Goal: Transaction & Acquisition: Purchase product/service

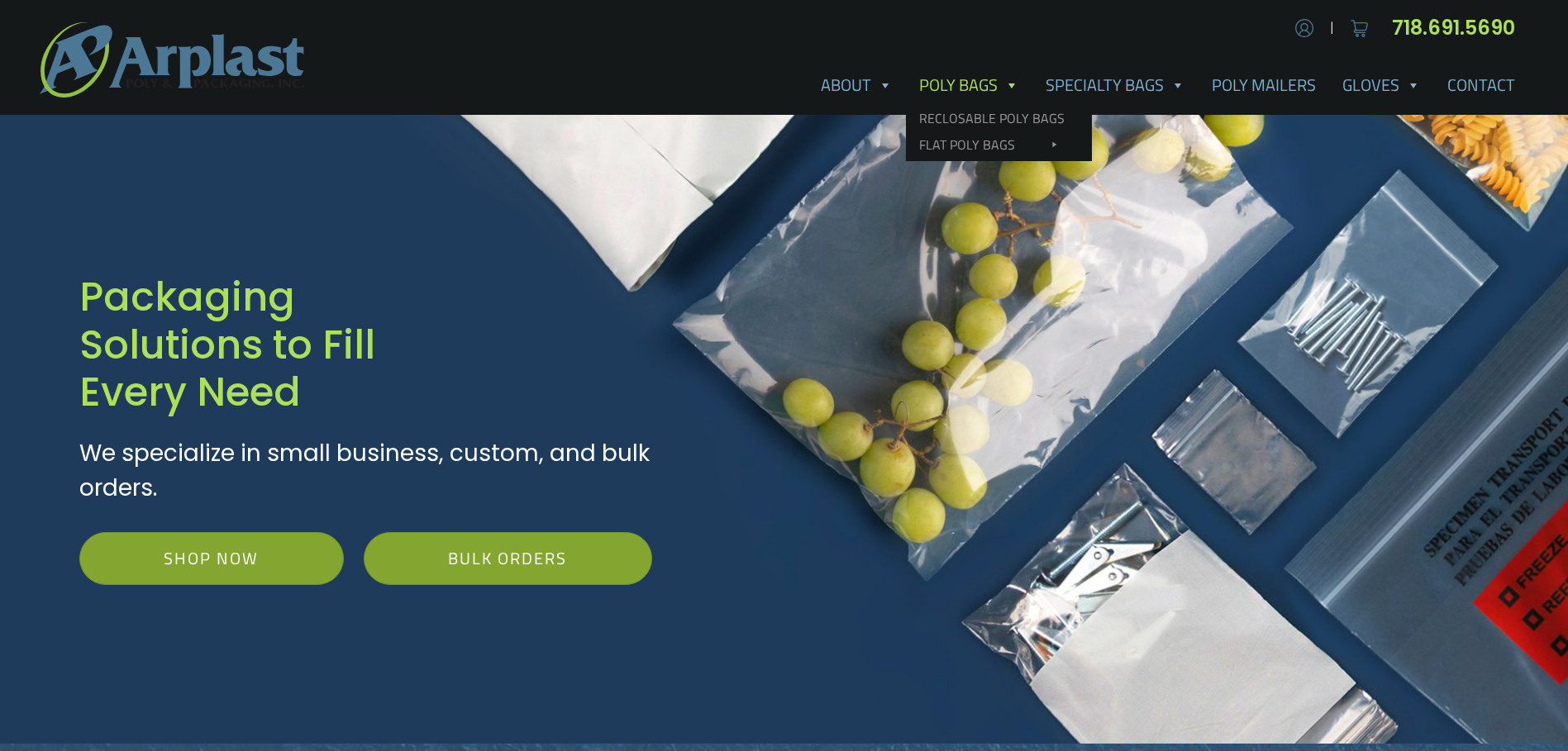
click at [1032, 80] on link "Poly Bags" at bounding box center [969, 86] width 126 height 34
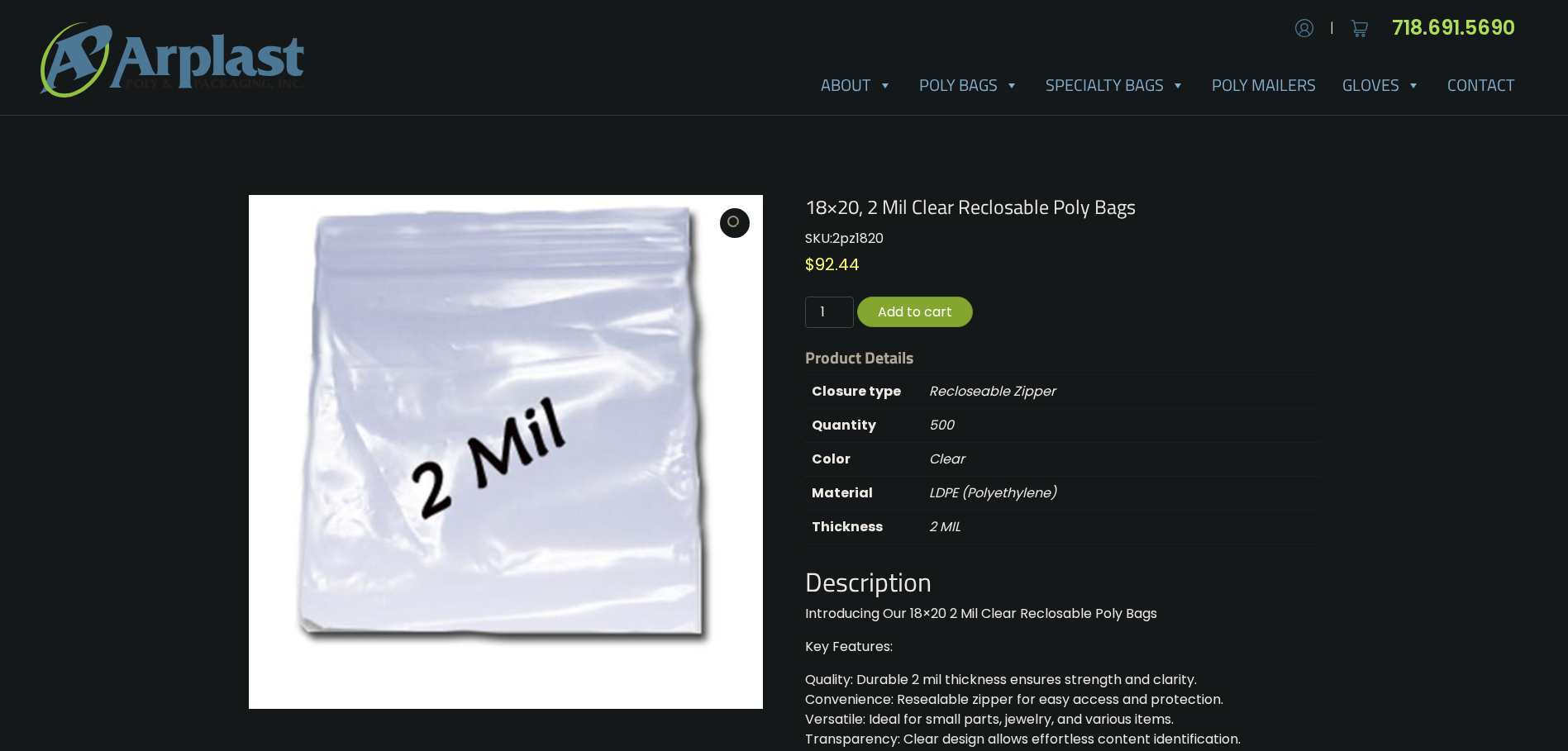
click at [156, 63] on img at bounding box center [171, 60] width 264 height 75
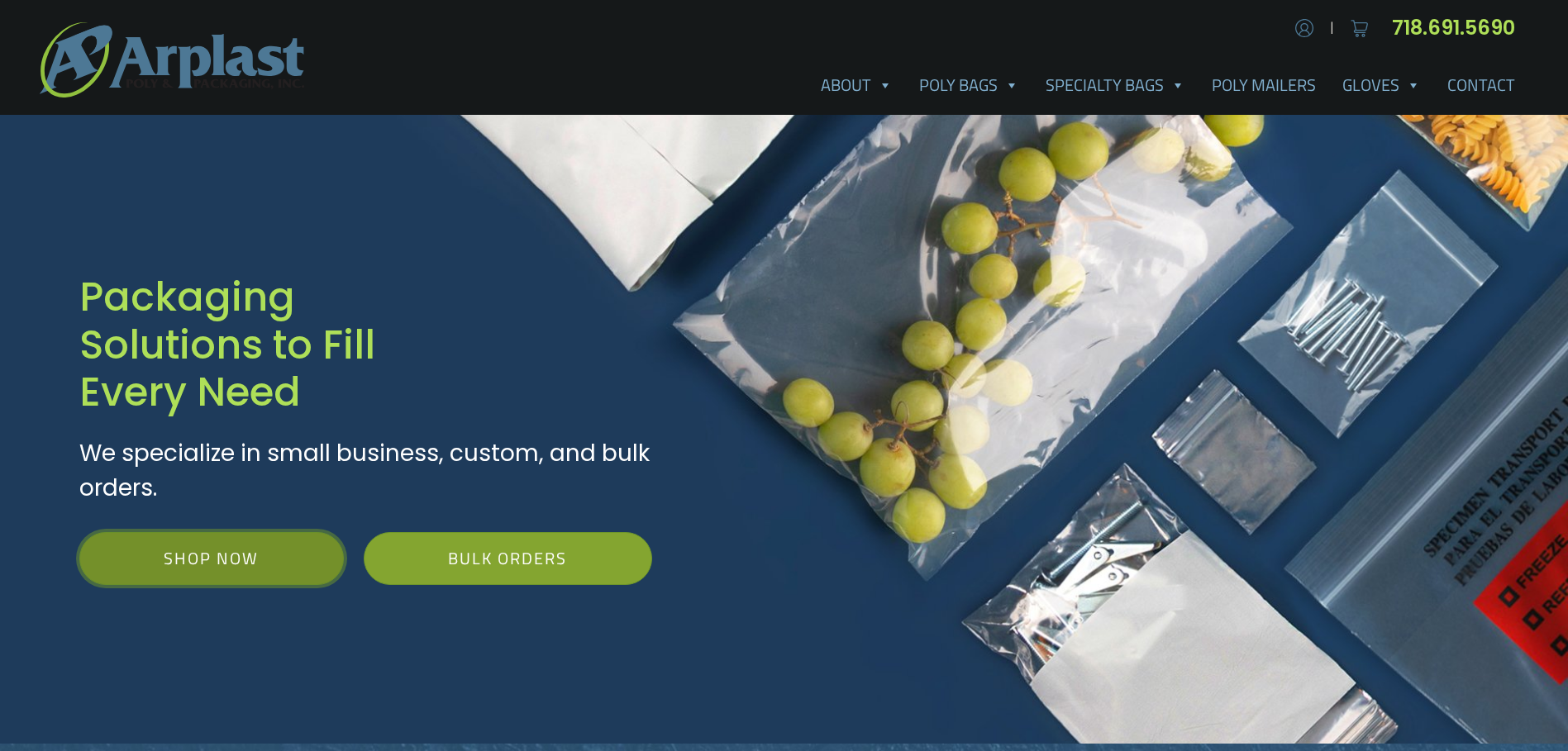
click at [187, 532] on link "Shop Now" at bounding box center [212, 559] width 264 height 53
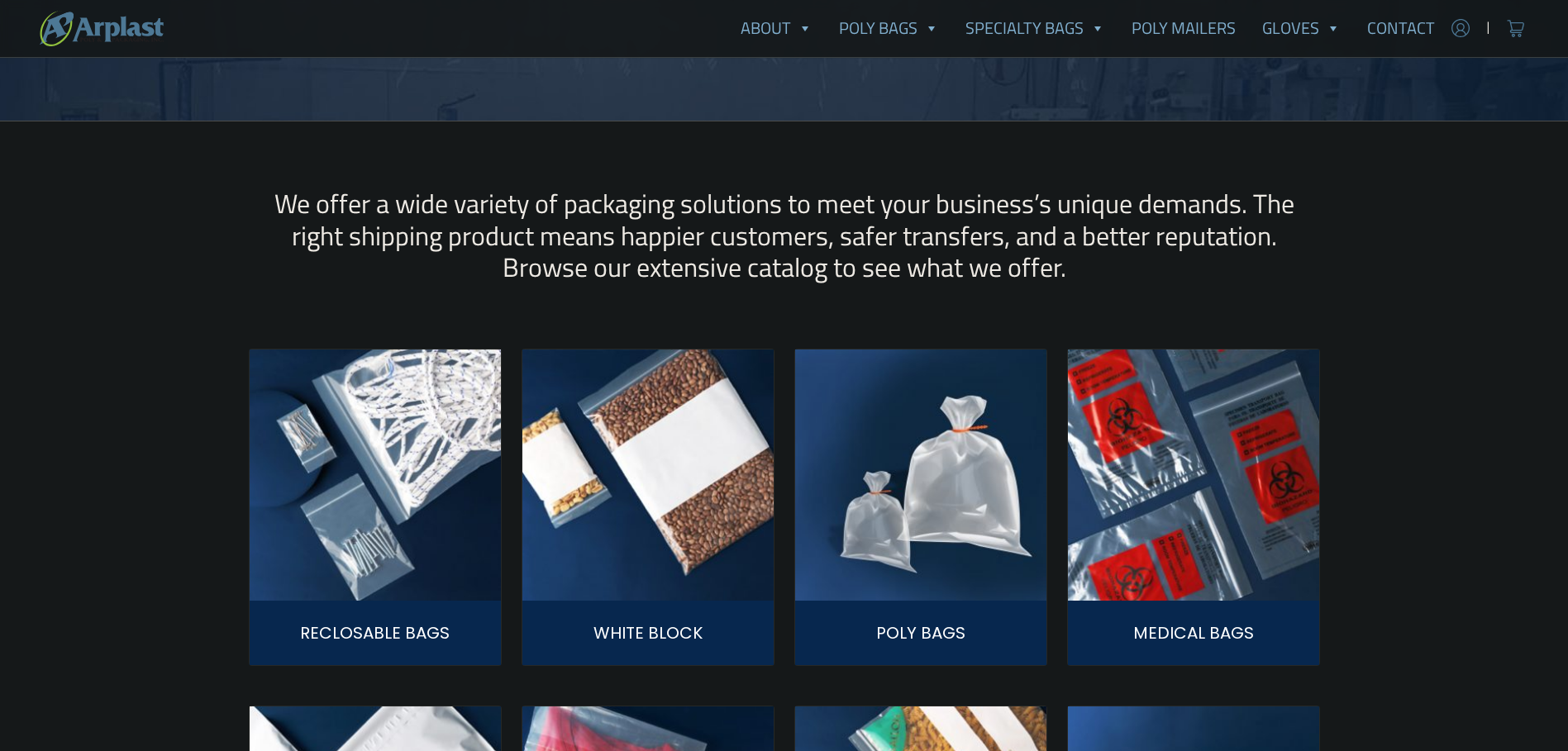
scroll to position [441, 0]
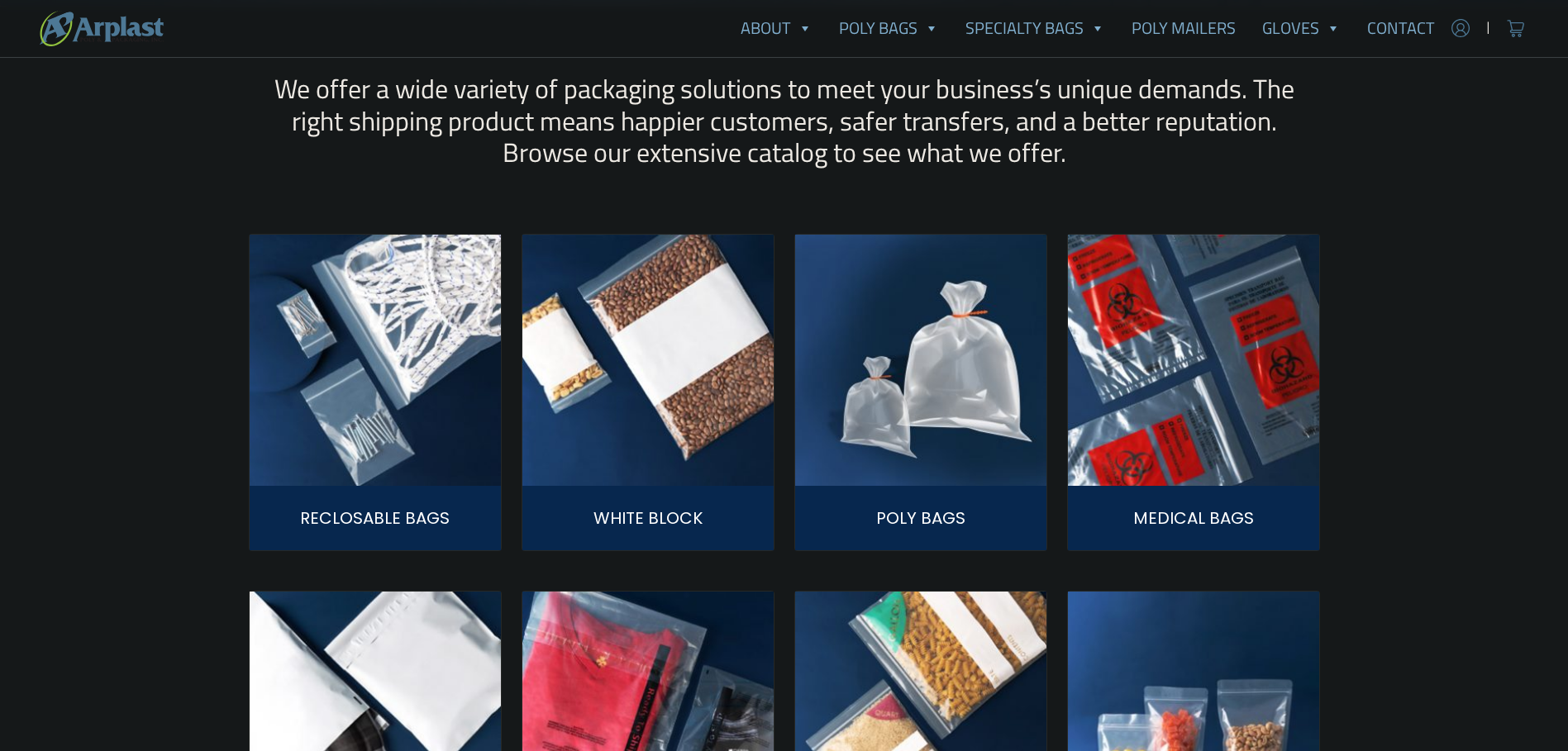
click at [474, 240] on img at bounding box center [375, 360] width 251 height 251
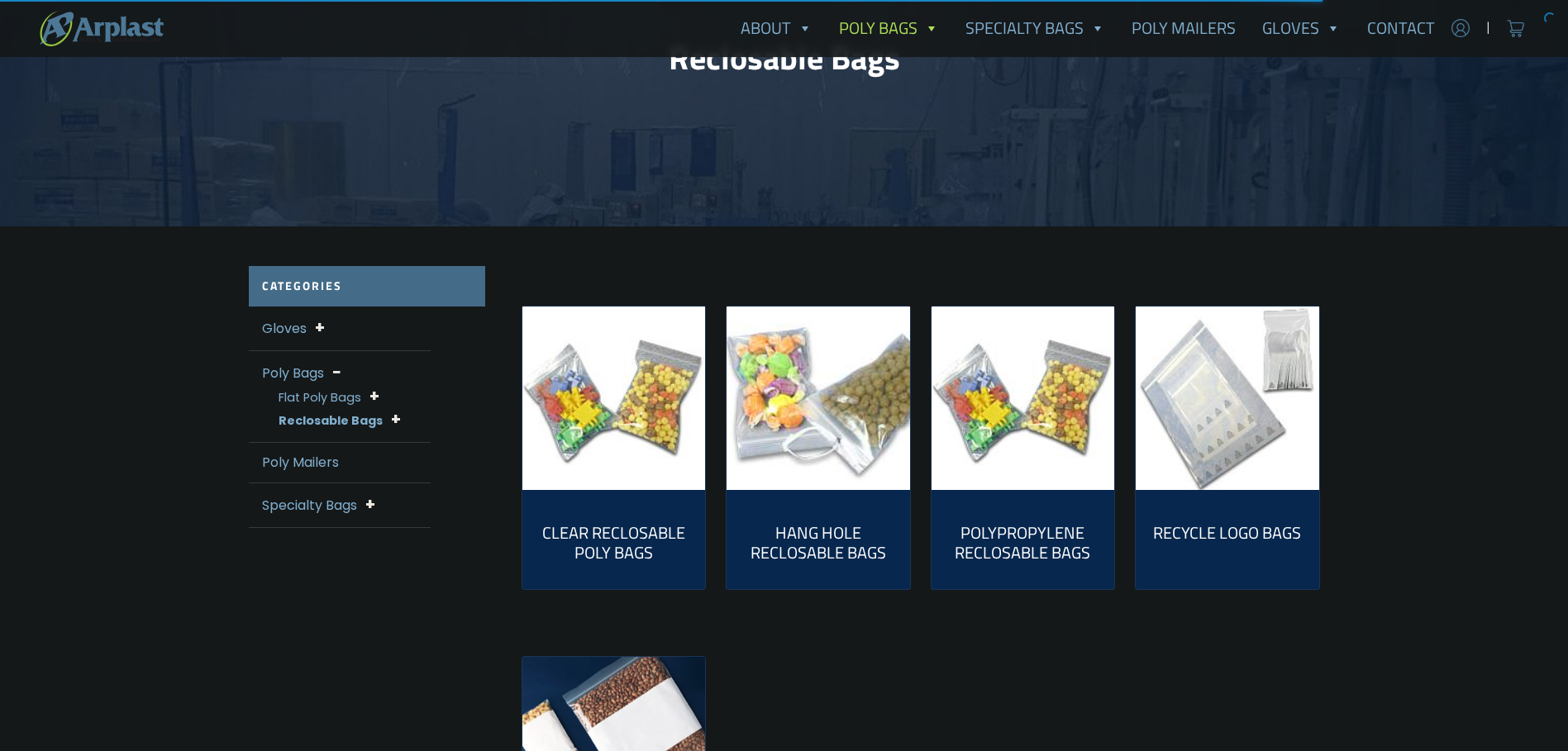
scroll to position [221, 0]
click at [599, 398] on img "Visit product category Clear Reclosable Poly Bags" at bounding box center [614, 397] width 183 height 183
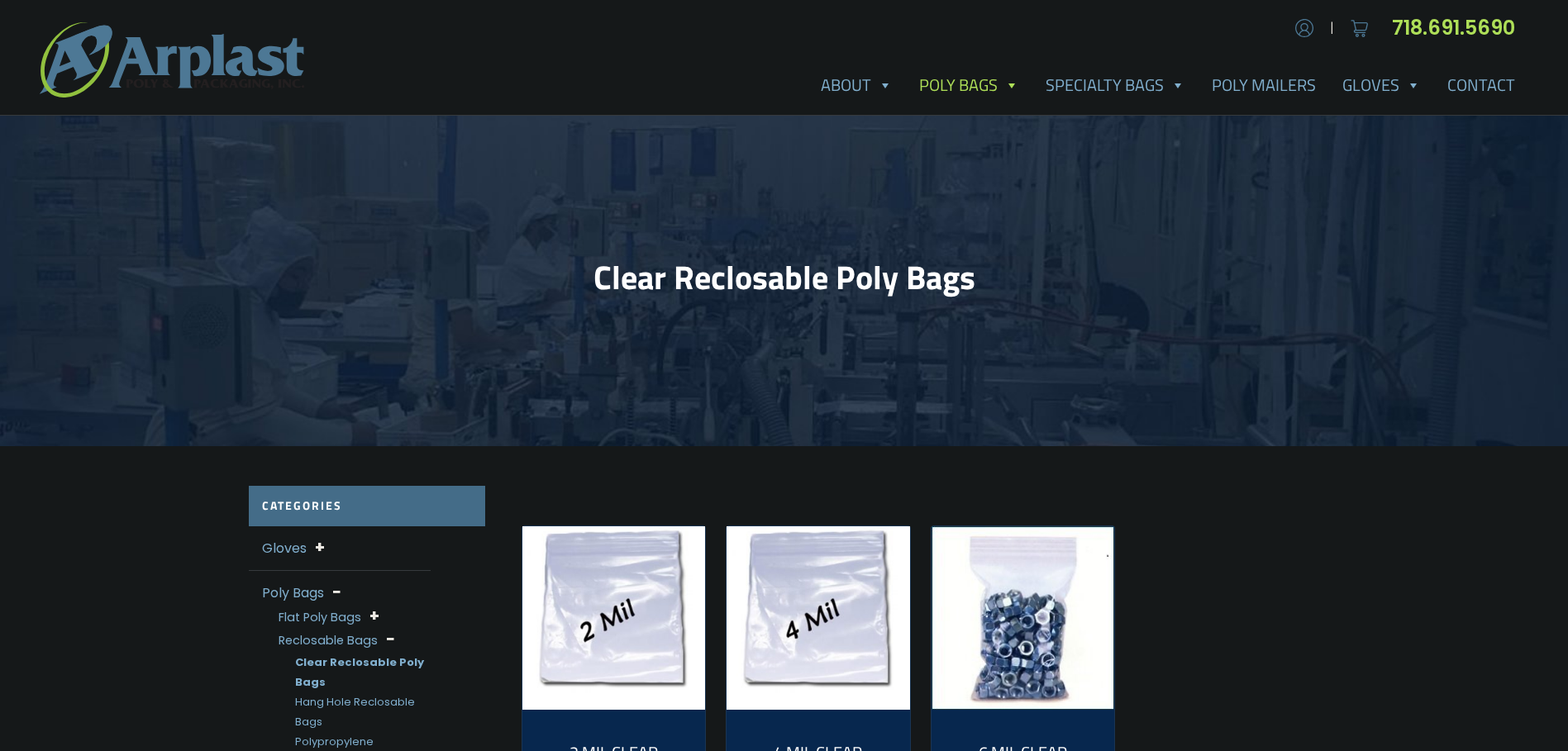
click at [572, 631] on img "Visit product category 2 Mil Clear Reclosable Bags" at bounding box center [614, 618] width 183 height 183
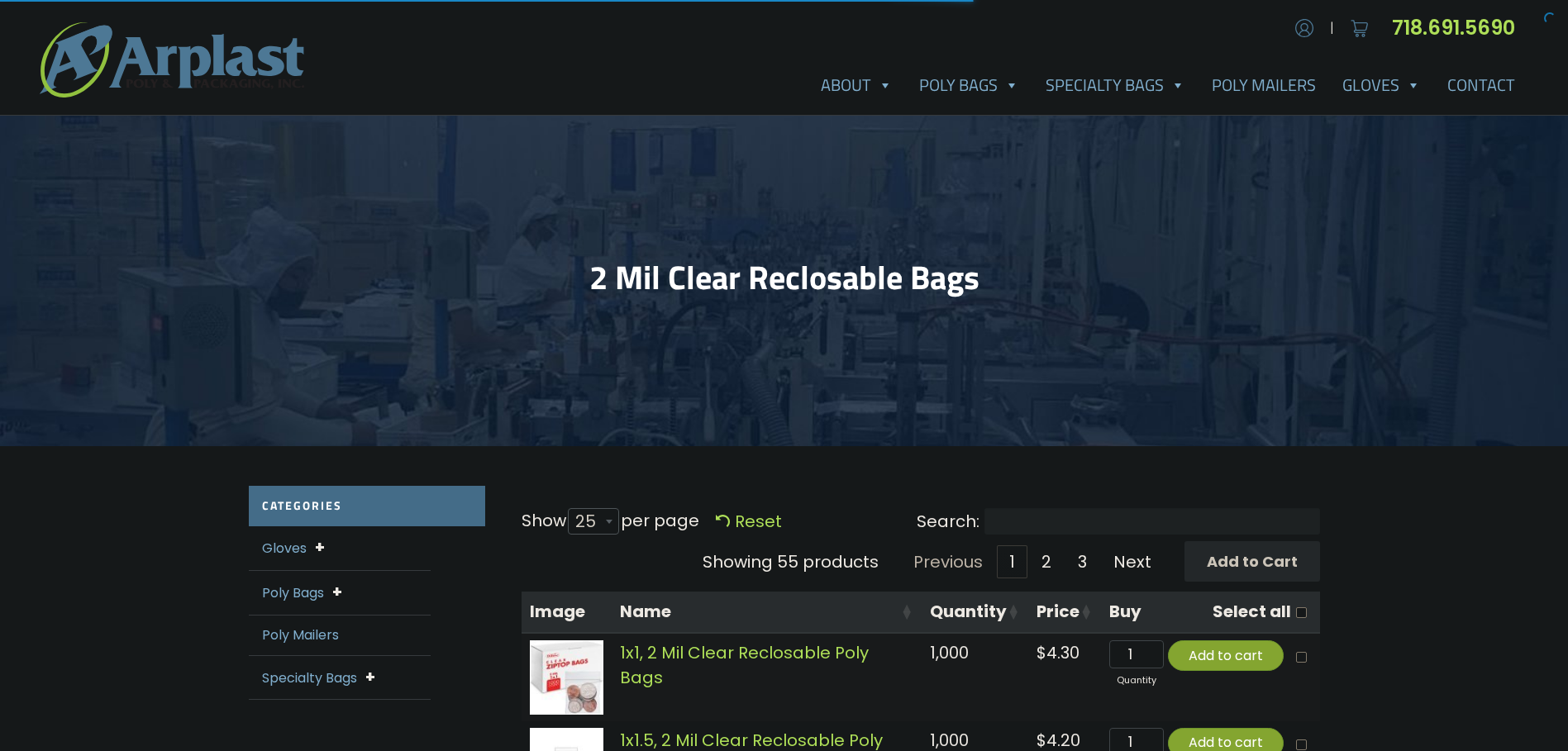
select select "25"
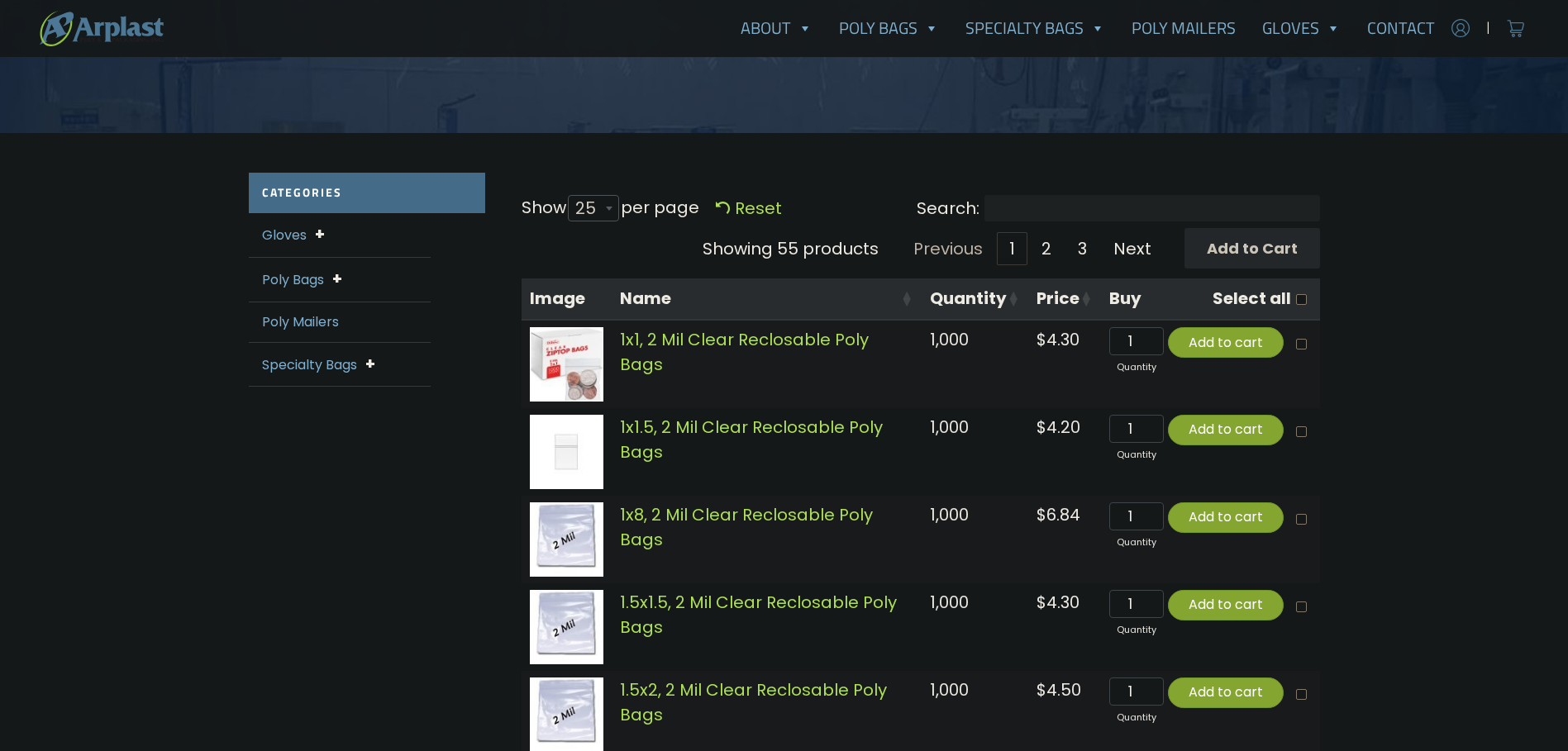
scroll to position [441, 0]
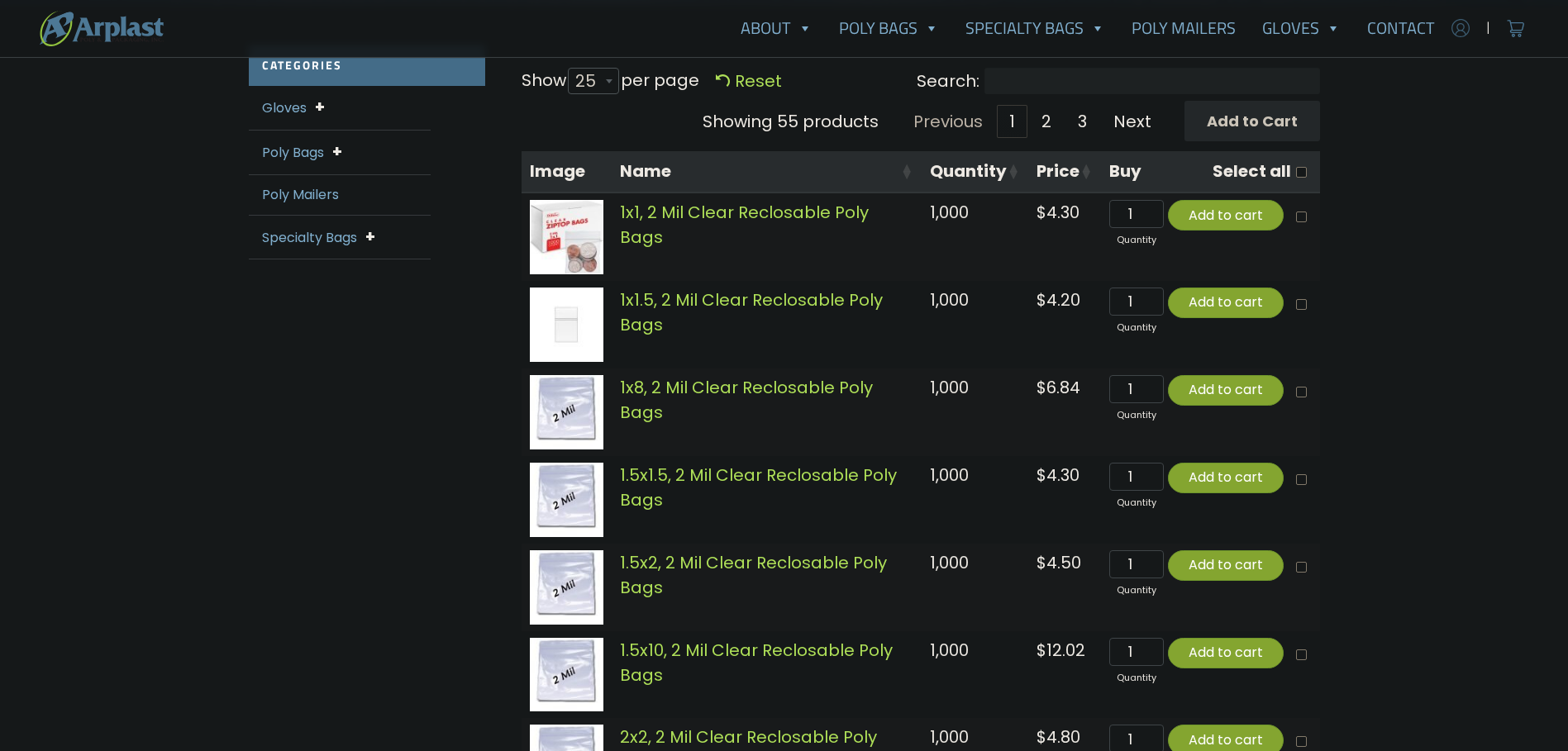
click at [1472, 34] on img at bounding box center [1460, 28] width 25 height 25
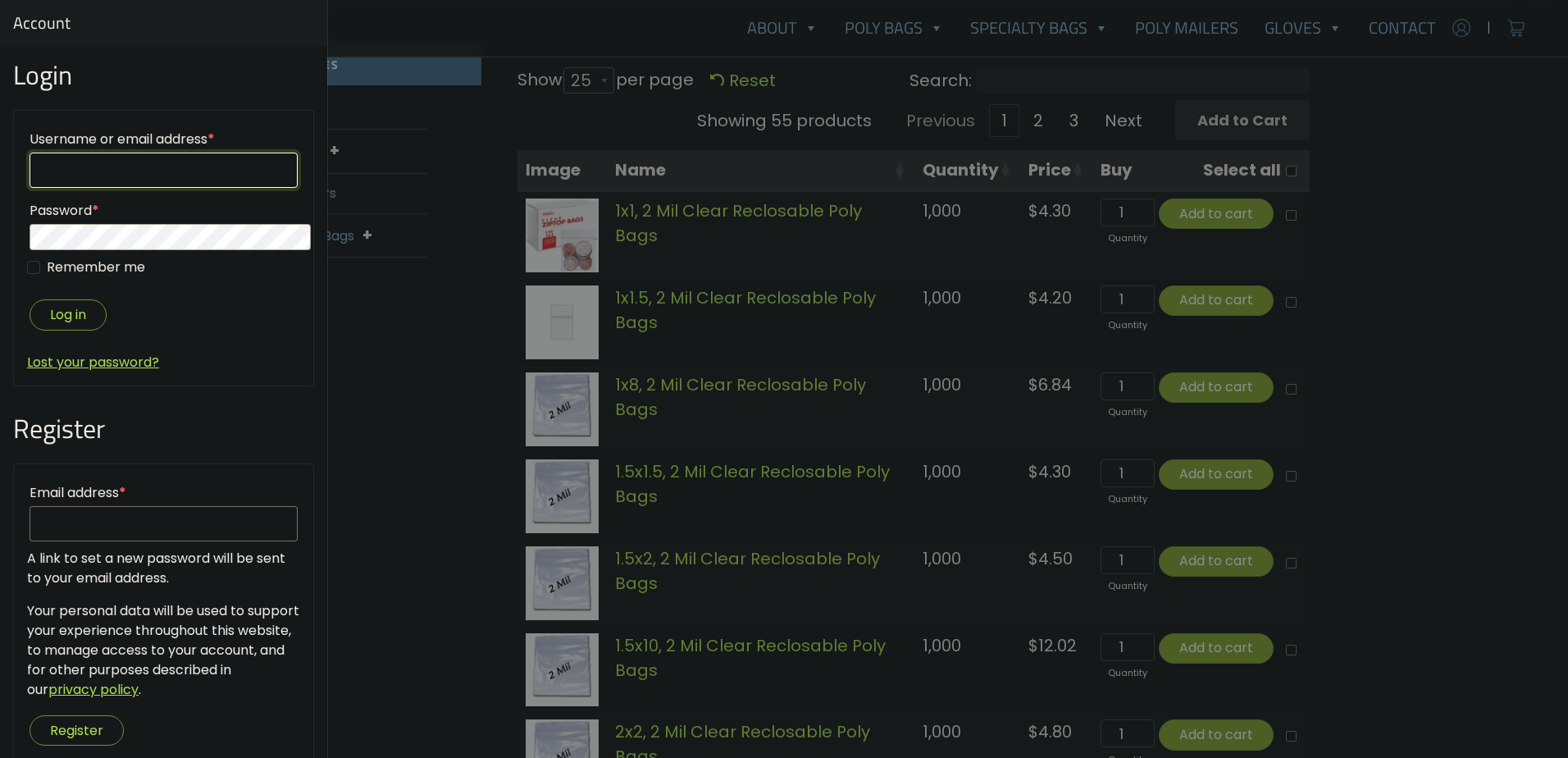
click at [203, 153] on input "Username or email address *" at bounding box center [163, 170] width 268 height 35
click at [175, 153] on input "Username or email address *" at bounding box center [163, 170] width 268 height 35
click at [1473, 201] on div at bounding box center [784, 379] width 1568 height 758
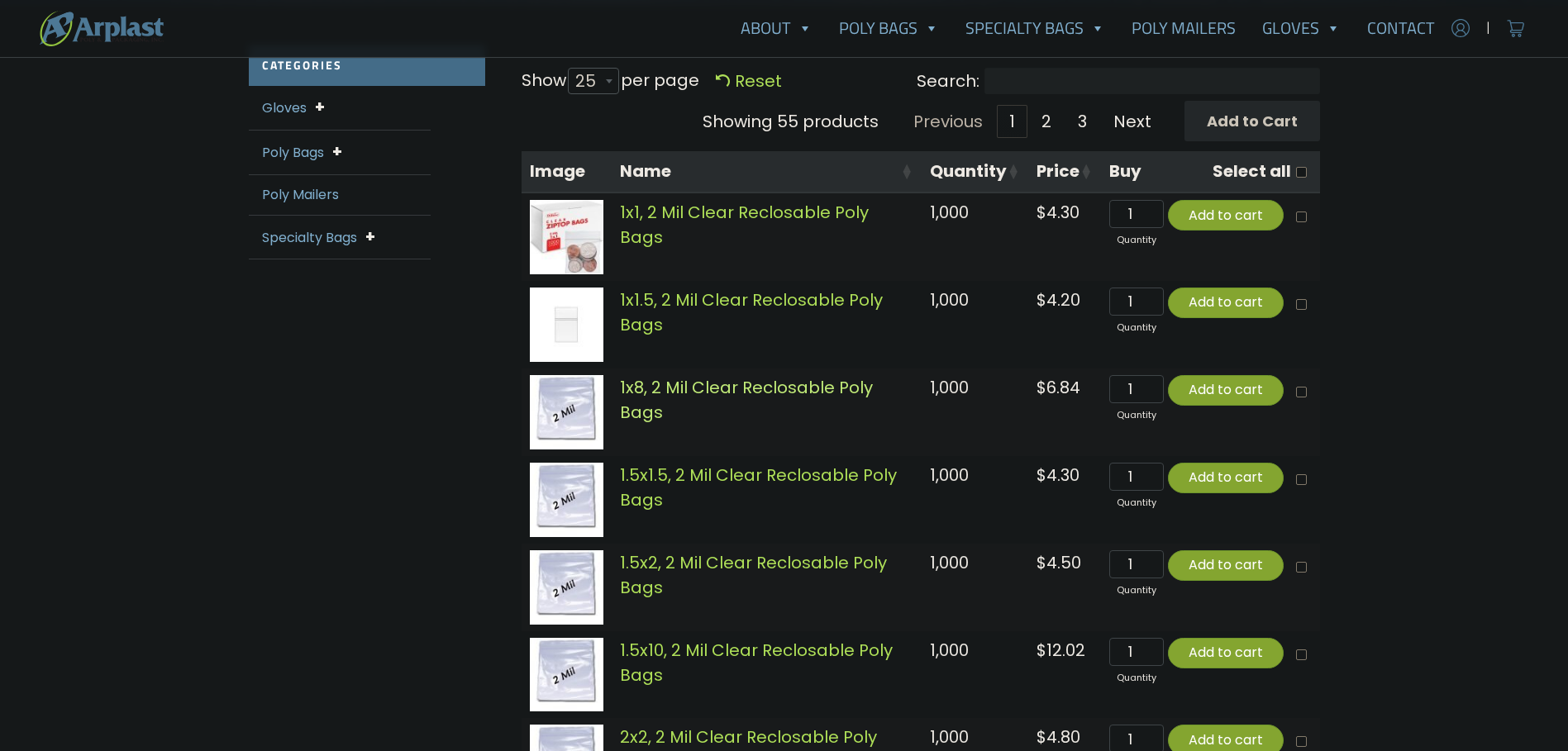
click at [768, 376] on link "1x8, 2 Mil Clear Reclosable Poly Bags" at bounding box center [746, 400] width 253 height 48
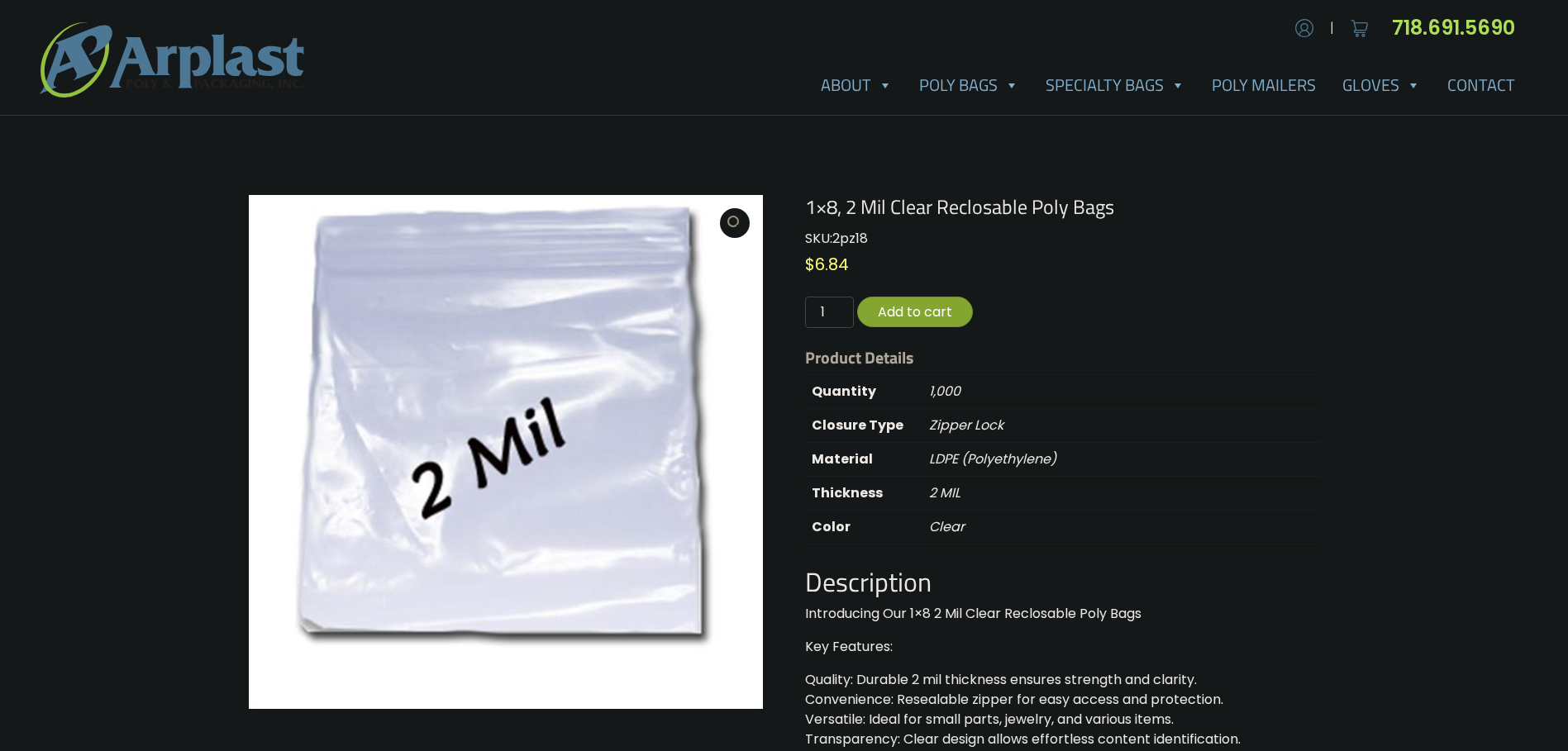
click at [1098, 511] on p "Clear" at bounding box center [1125, 527] width 390 height 34
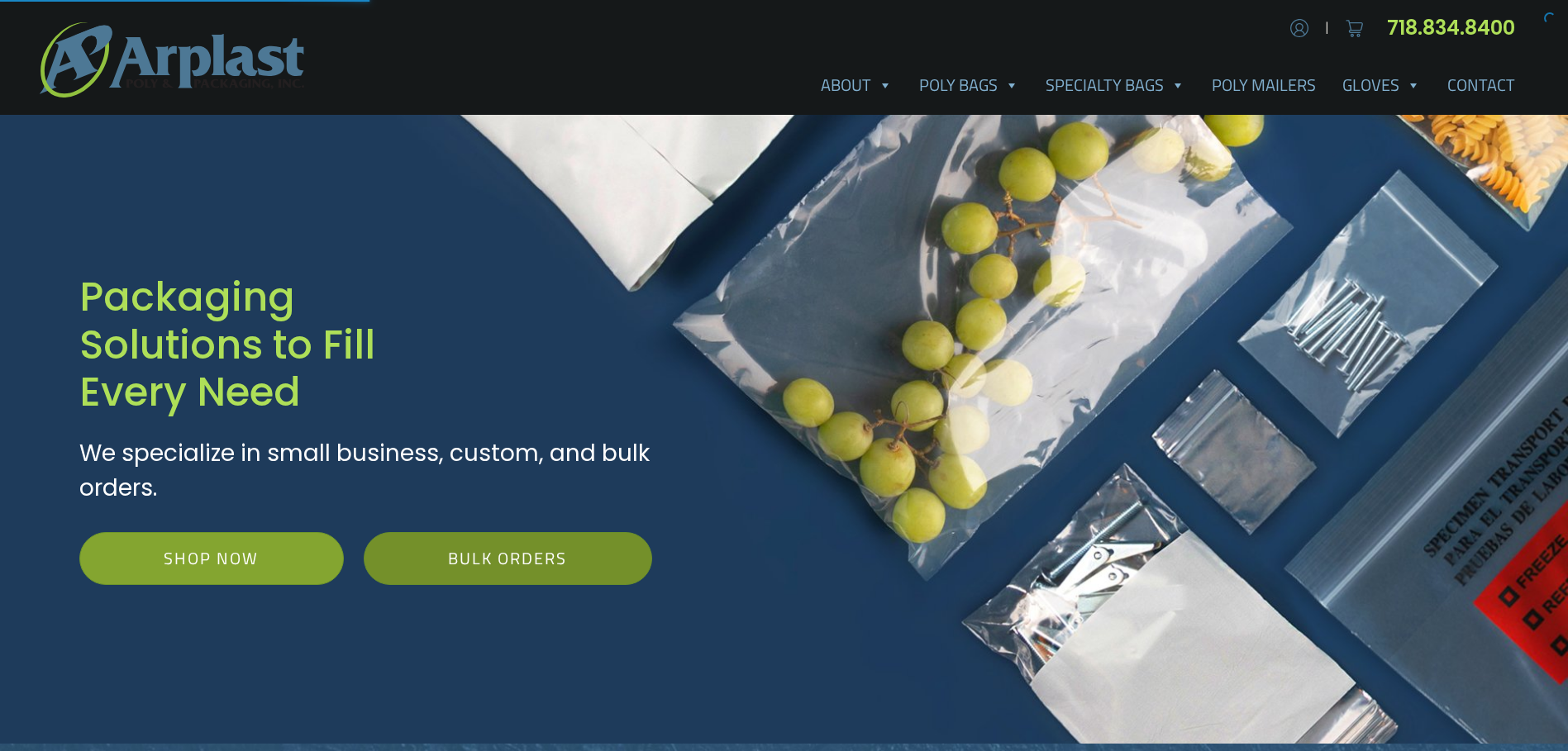
scroll to position [192, 0]
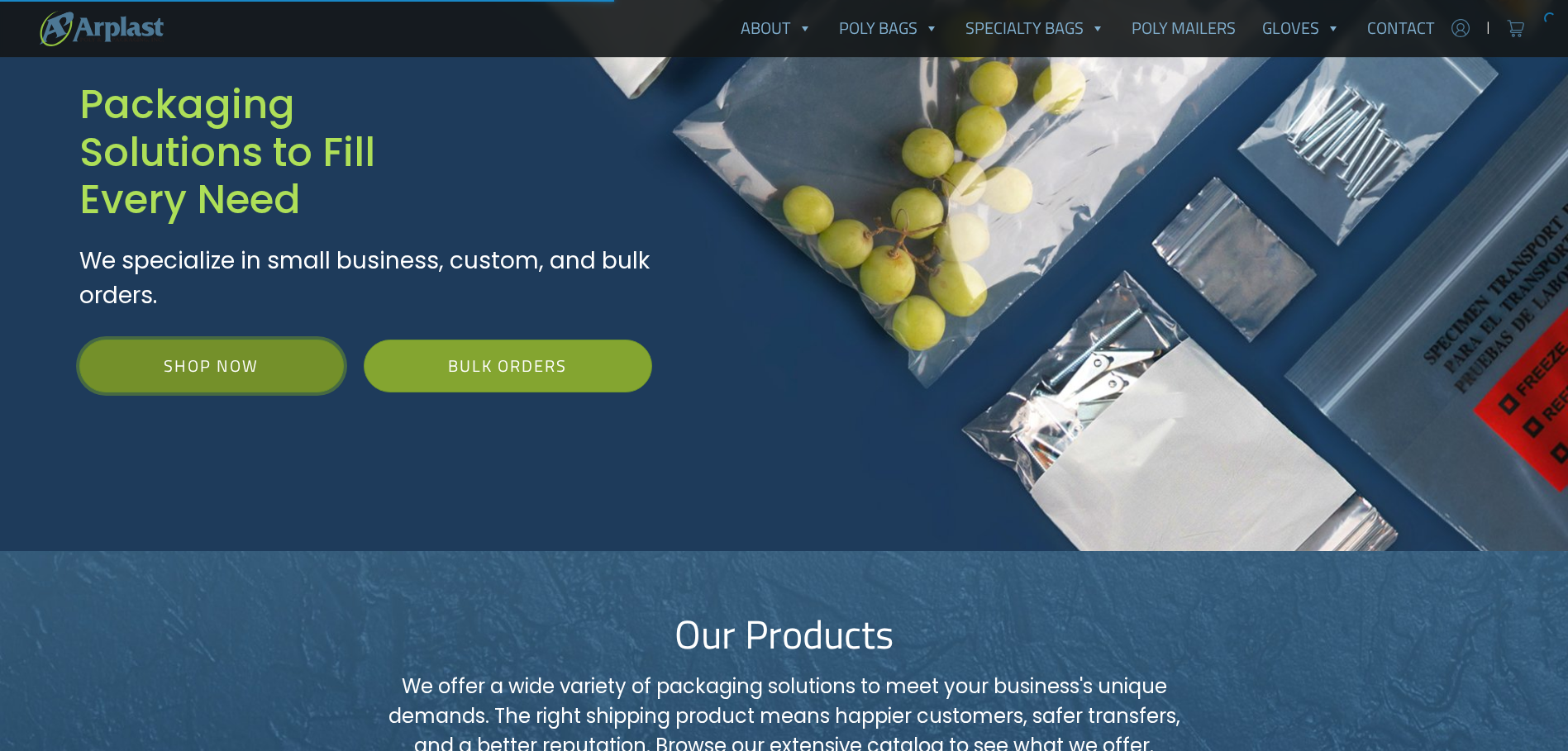
click at [272, 340] on link "Shop Now" at bounding box center [212, 367] width 264 height 53
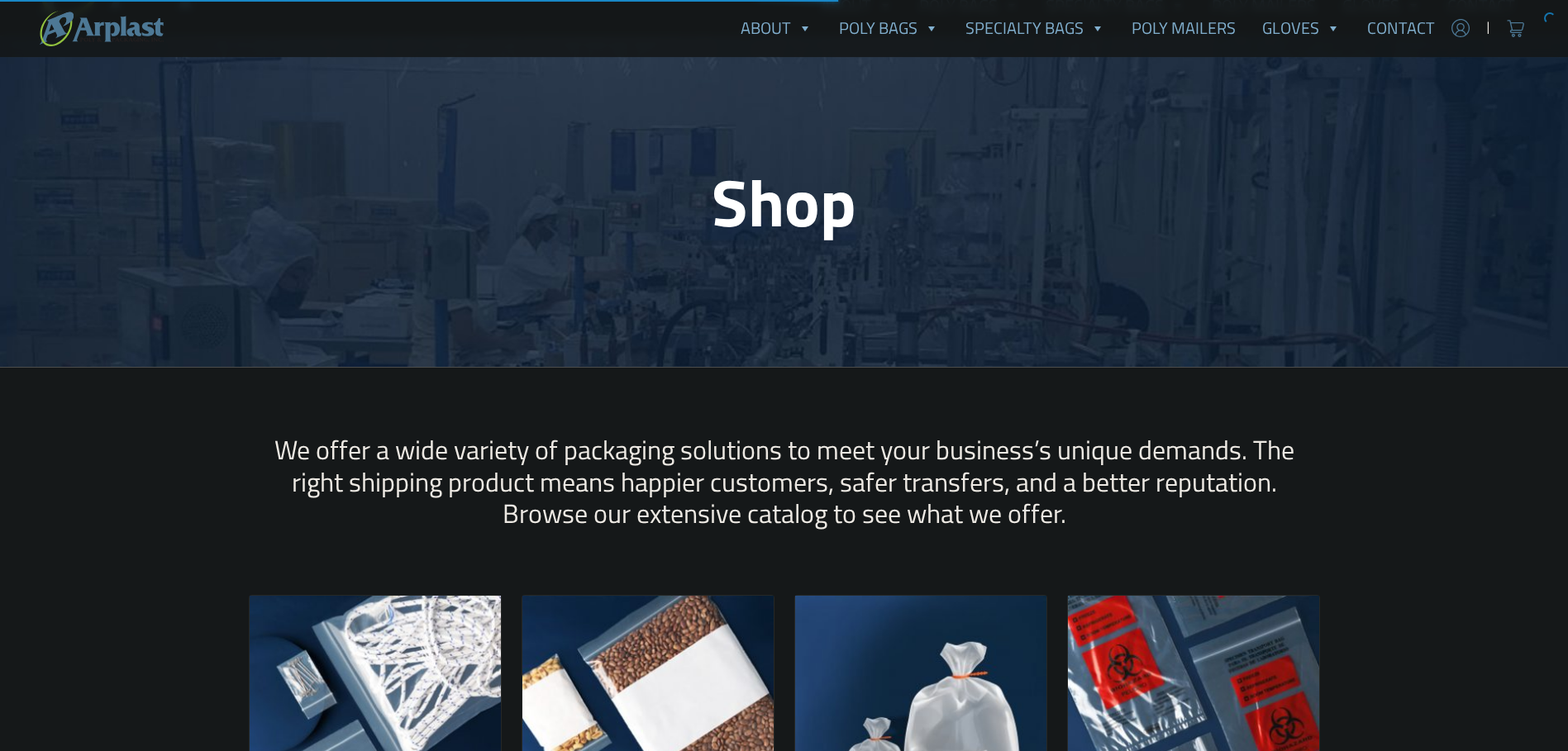
scroll to position [192, 0]
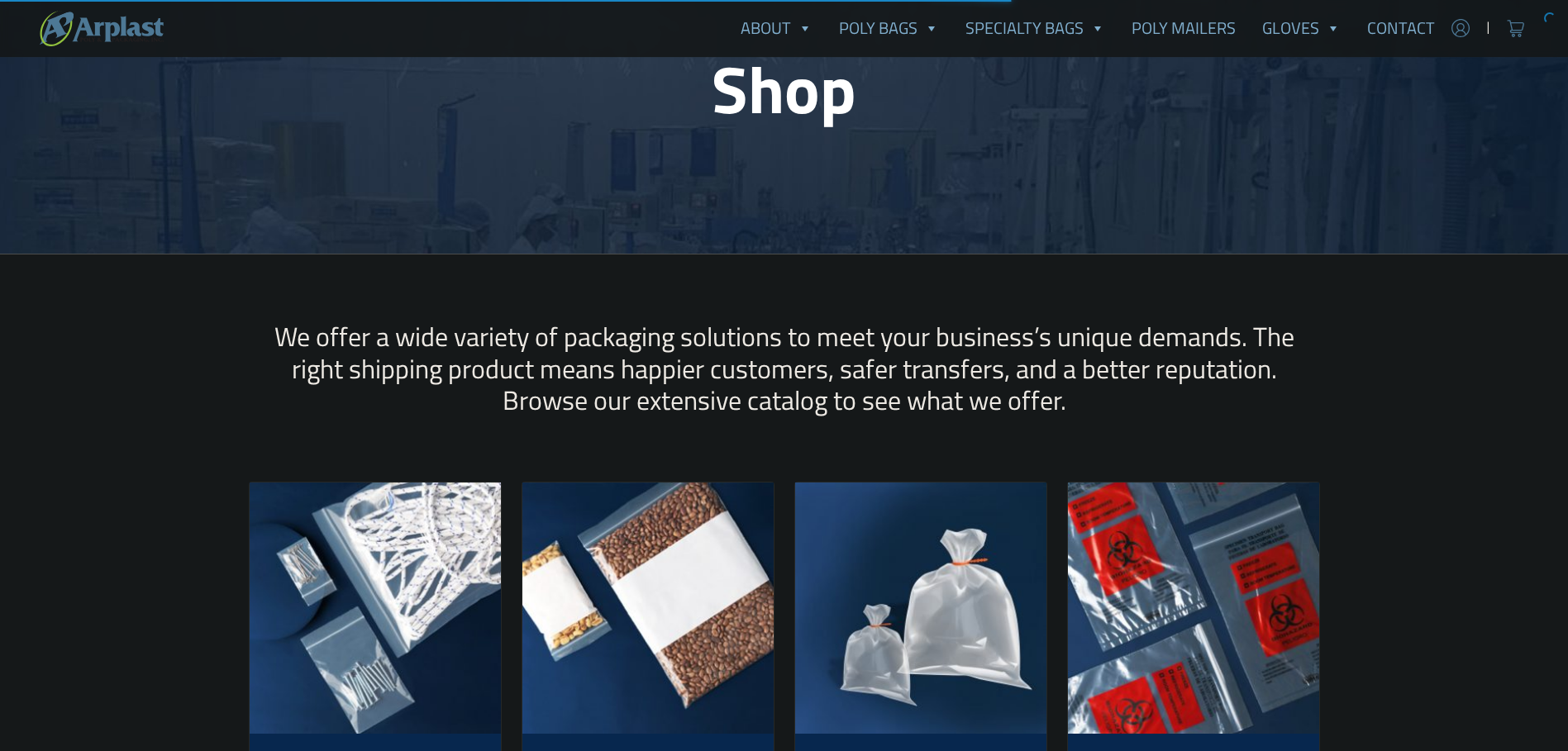
click at [402, 538] on img at bounding box center [375, 608] width 251 height 251
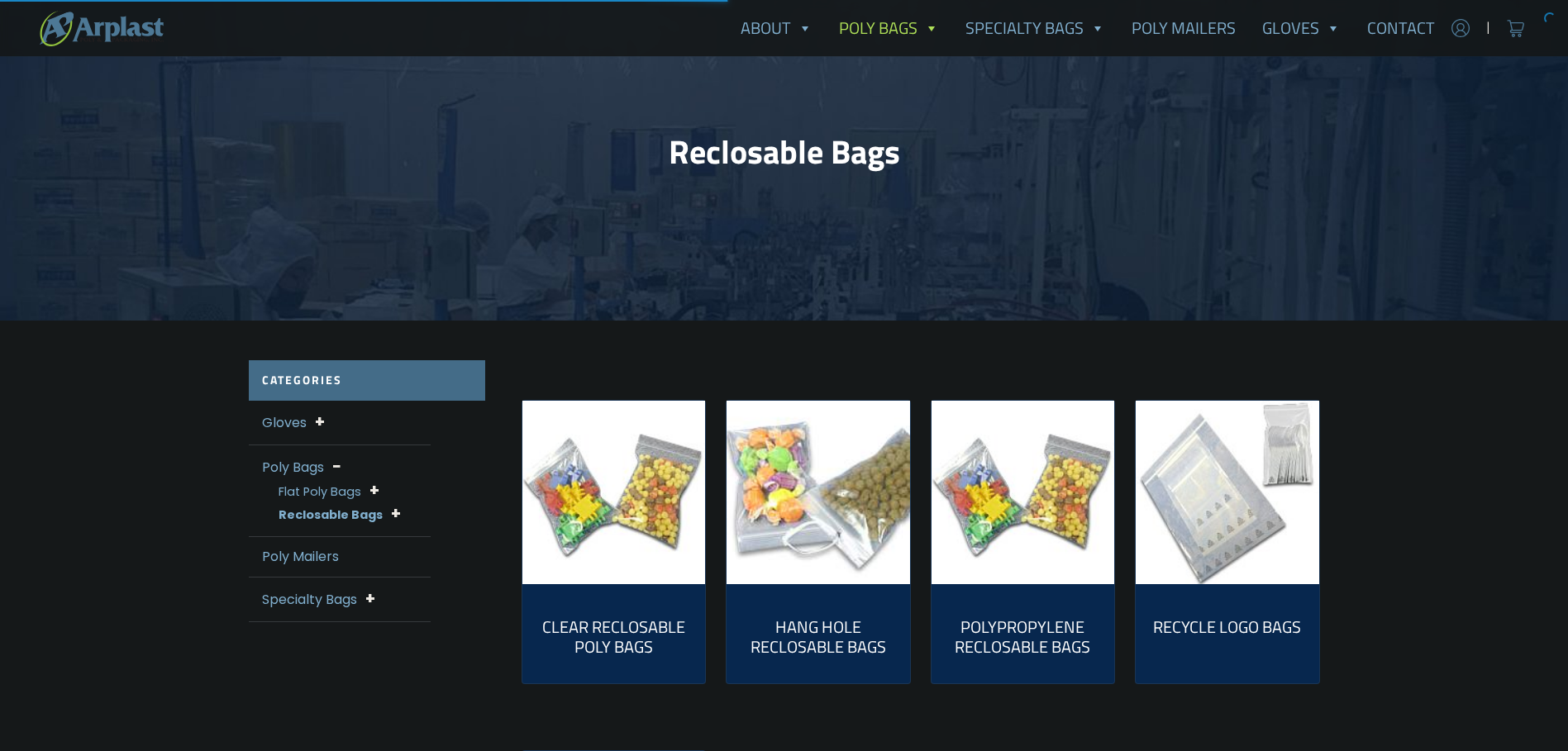
scroll to position [138, 0]
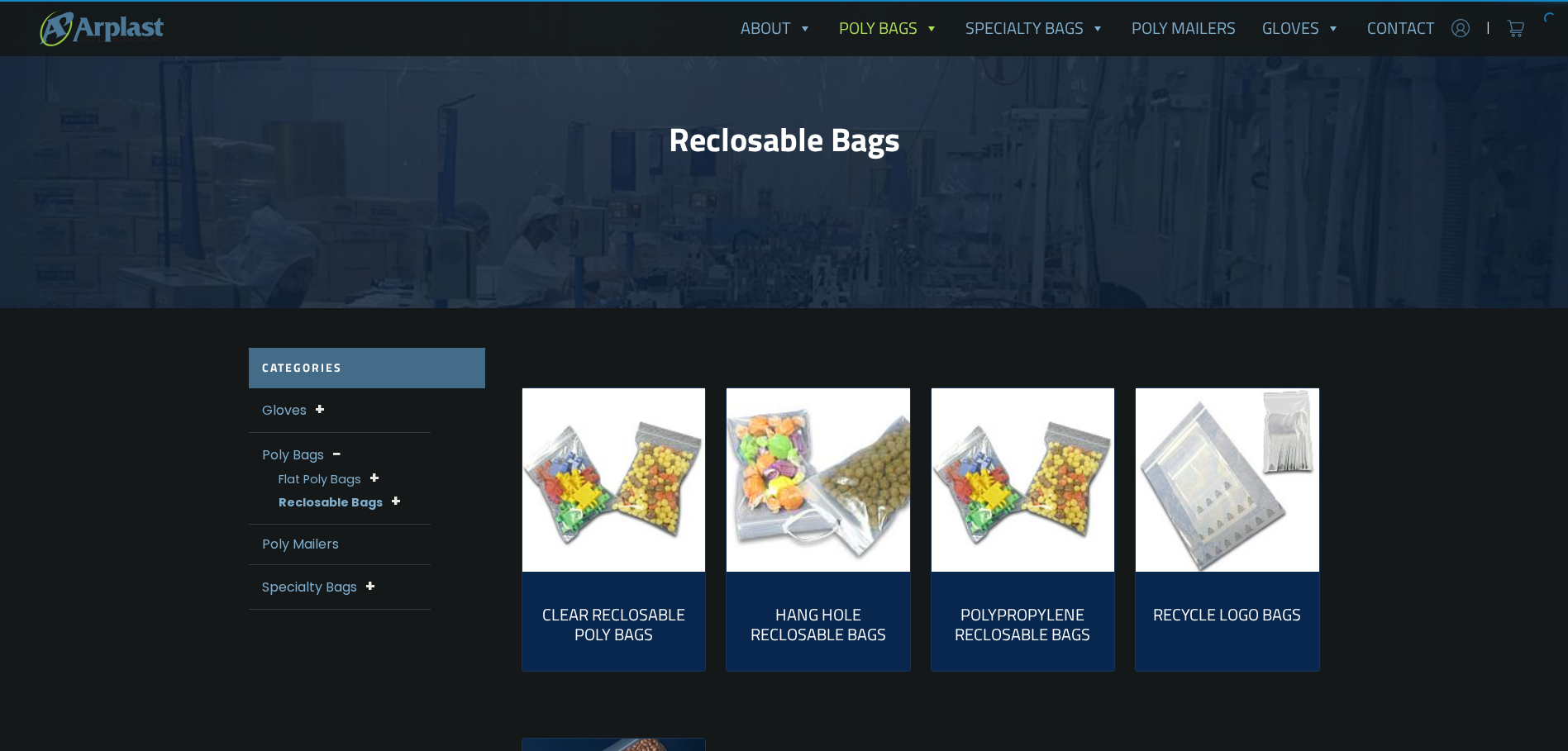
click at [632, 485] on img "Visit product category Clear Reclosable Poly Bags" at bounding box center [614, 480] width 183 height 183
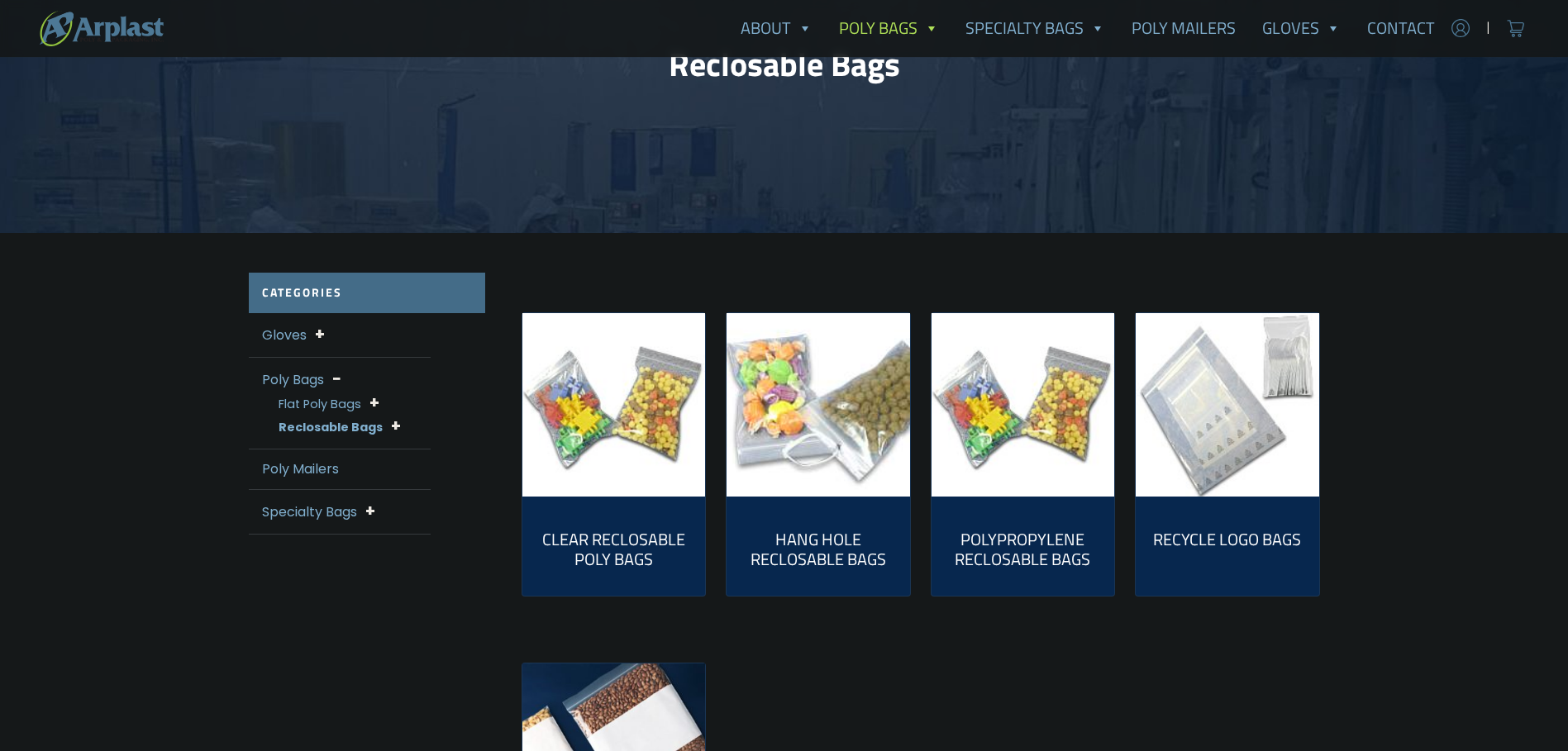
scroll to position [304, 0]
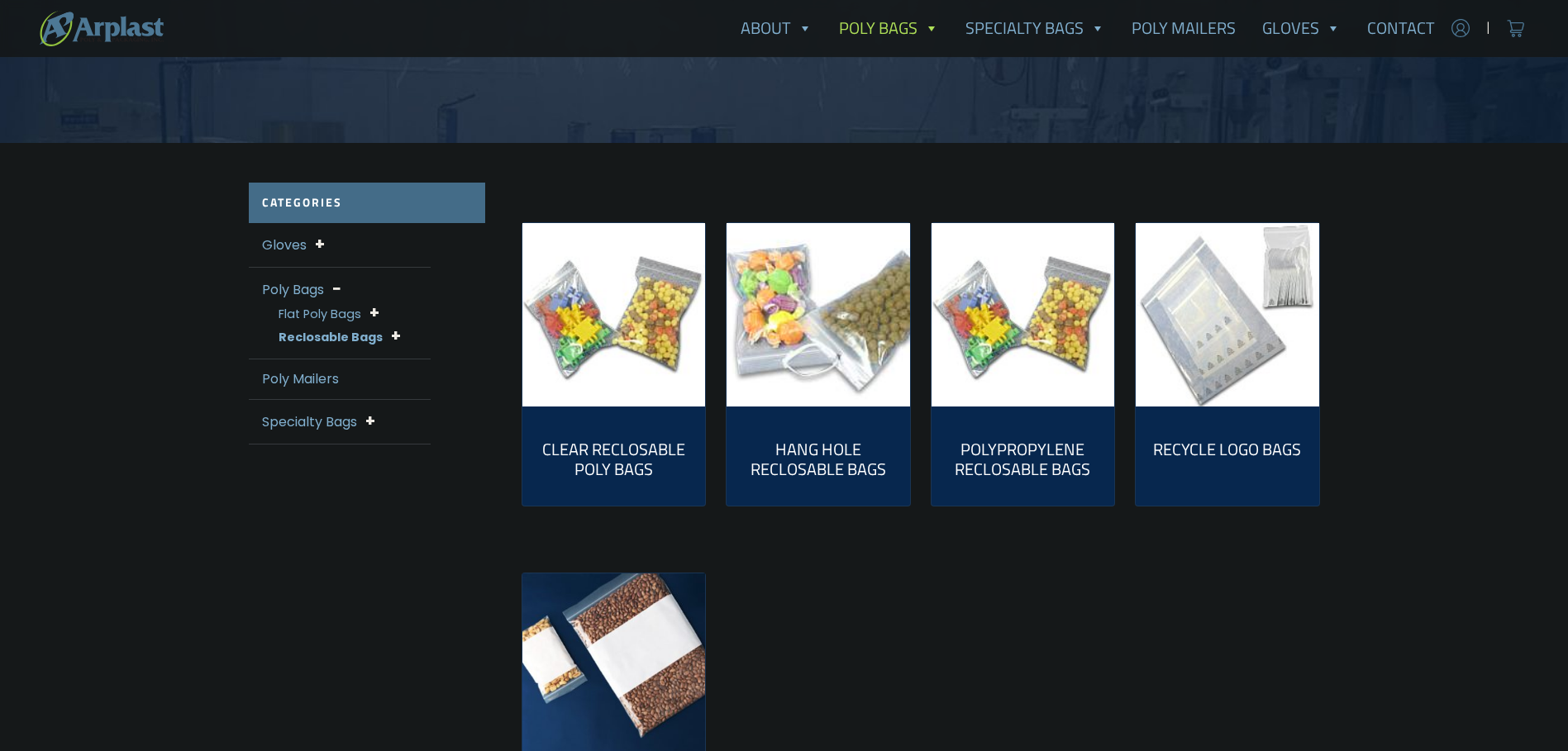
click at [617, 574] on img "Visit product category White Block Reclosable Bags" at bounding box center [614, 665] width 183 height 183
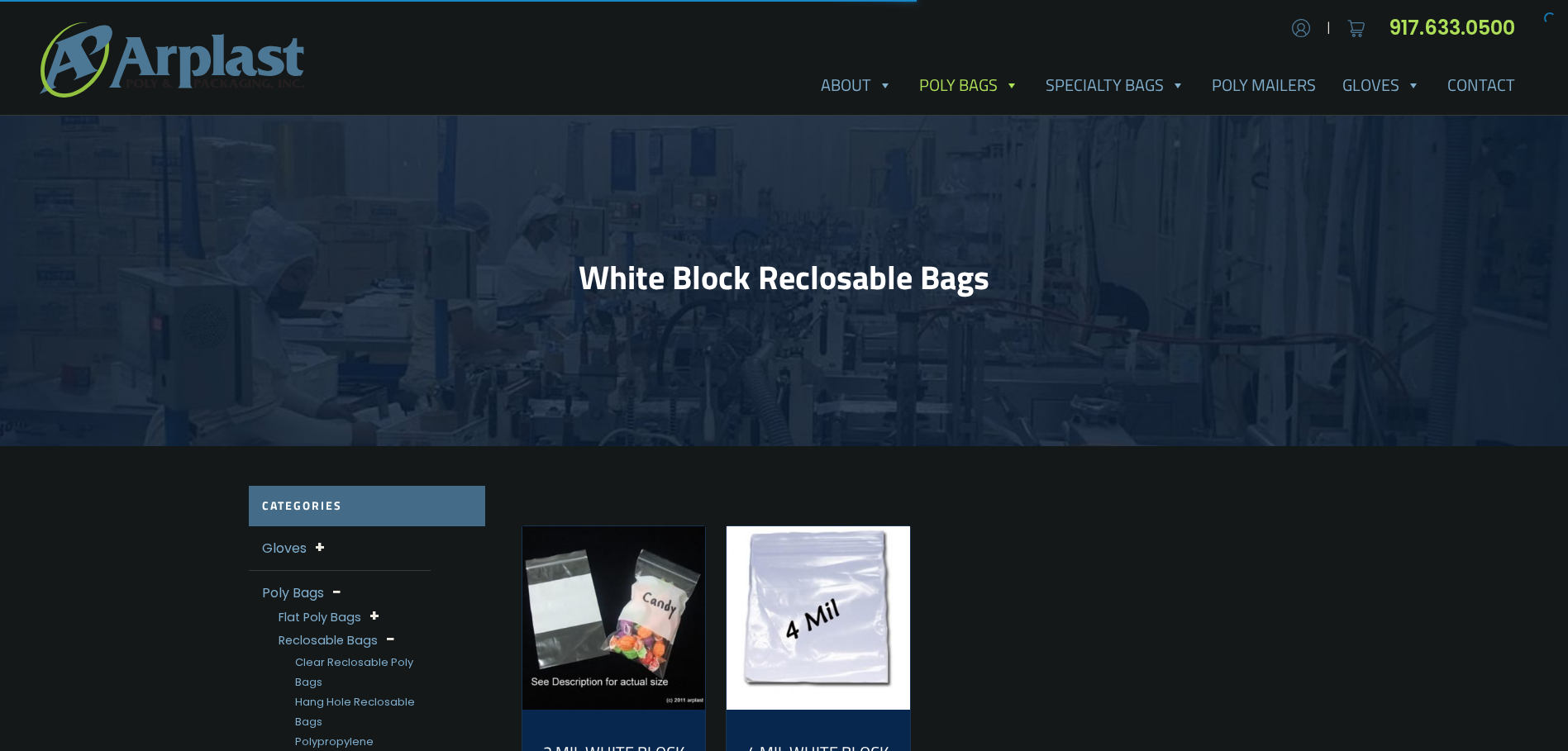
scroll to position [248, 0]
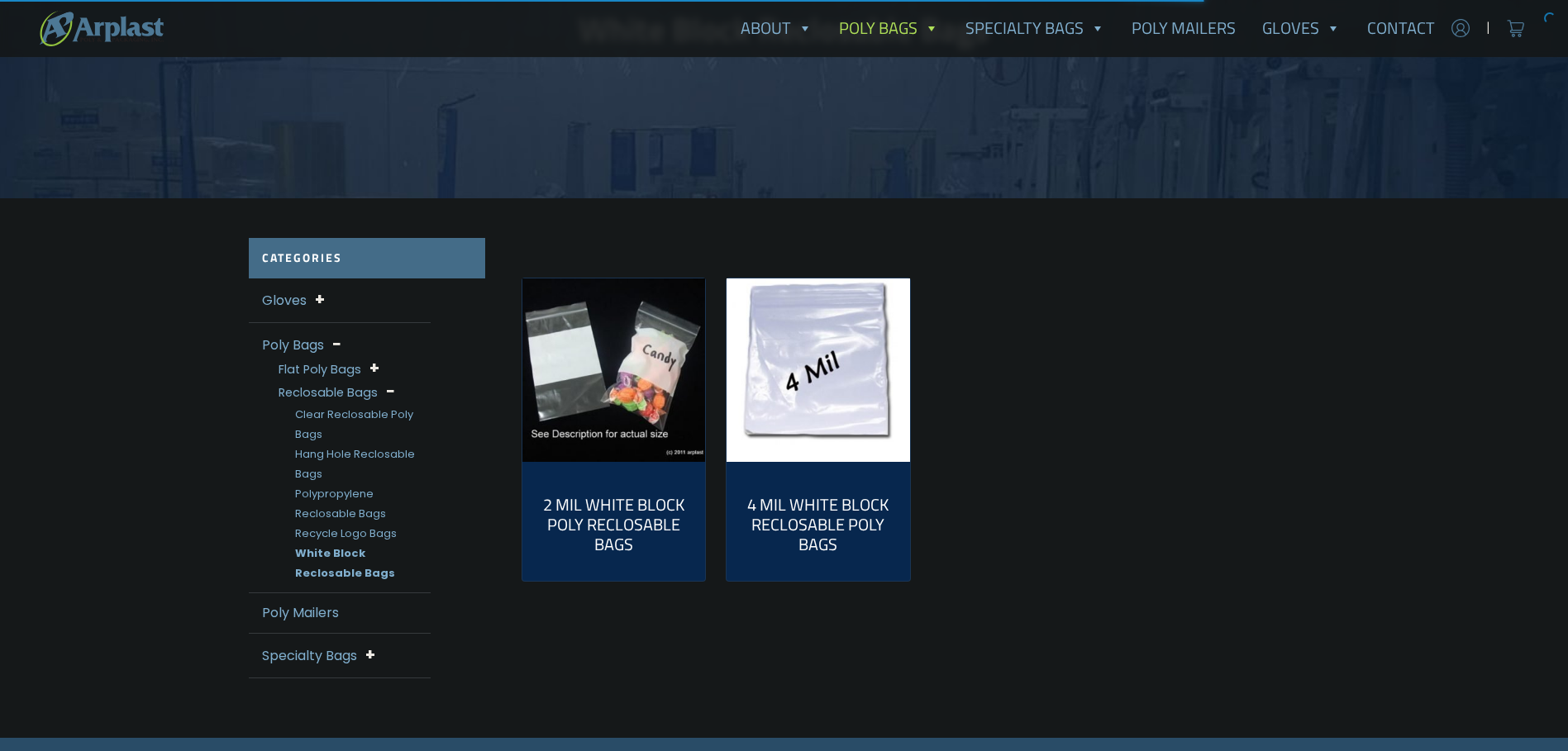
click at [635, 374] on img "Visit product category 2 Mil White Block Poly Reclosable Bags" at bounding box center [614, 371] width 183 height 183
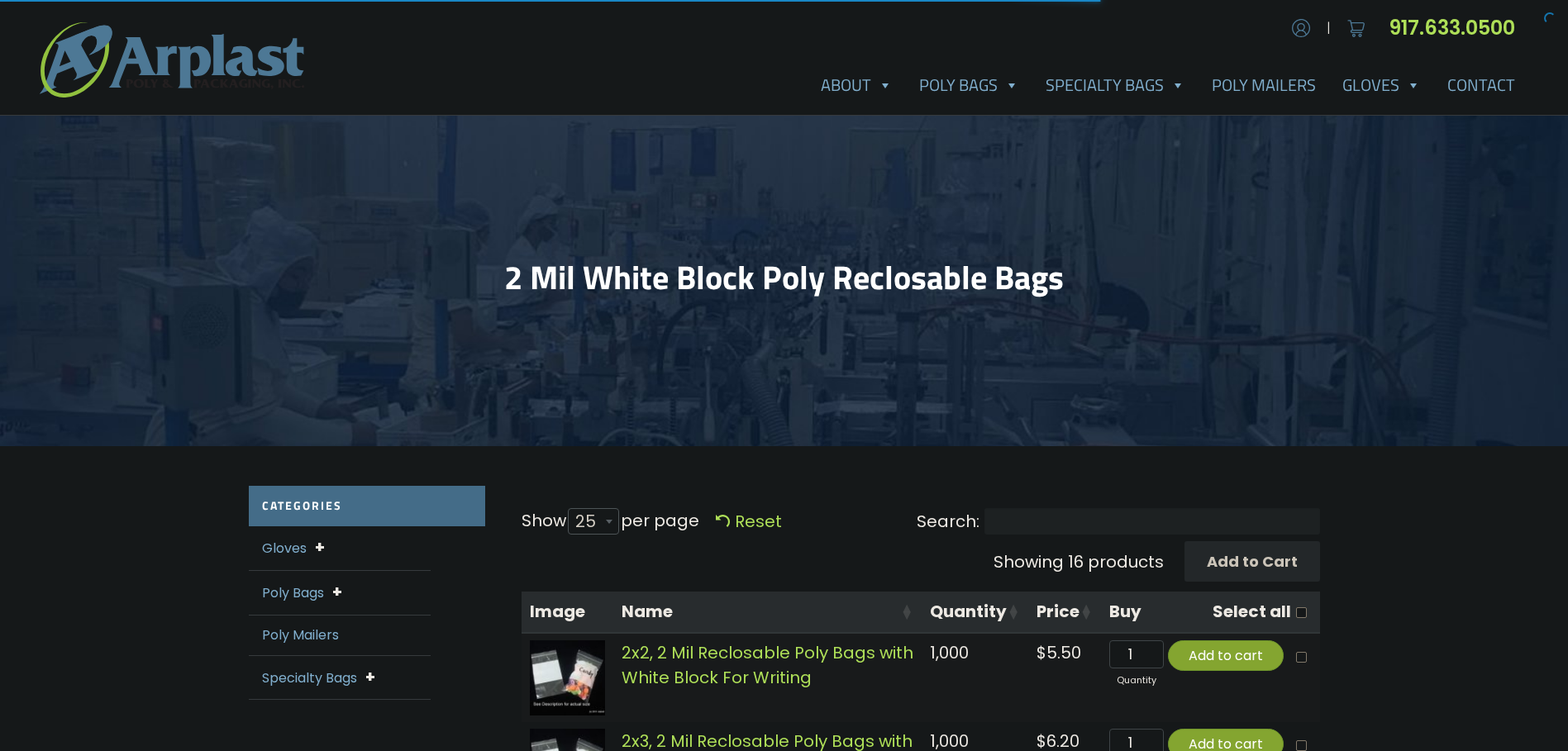
select select "25"
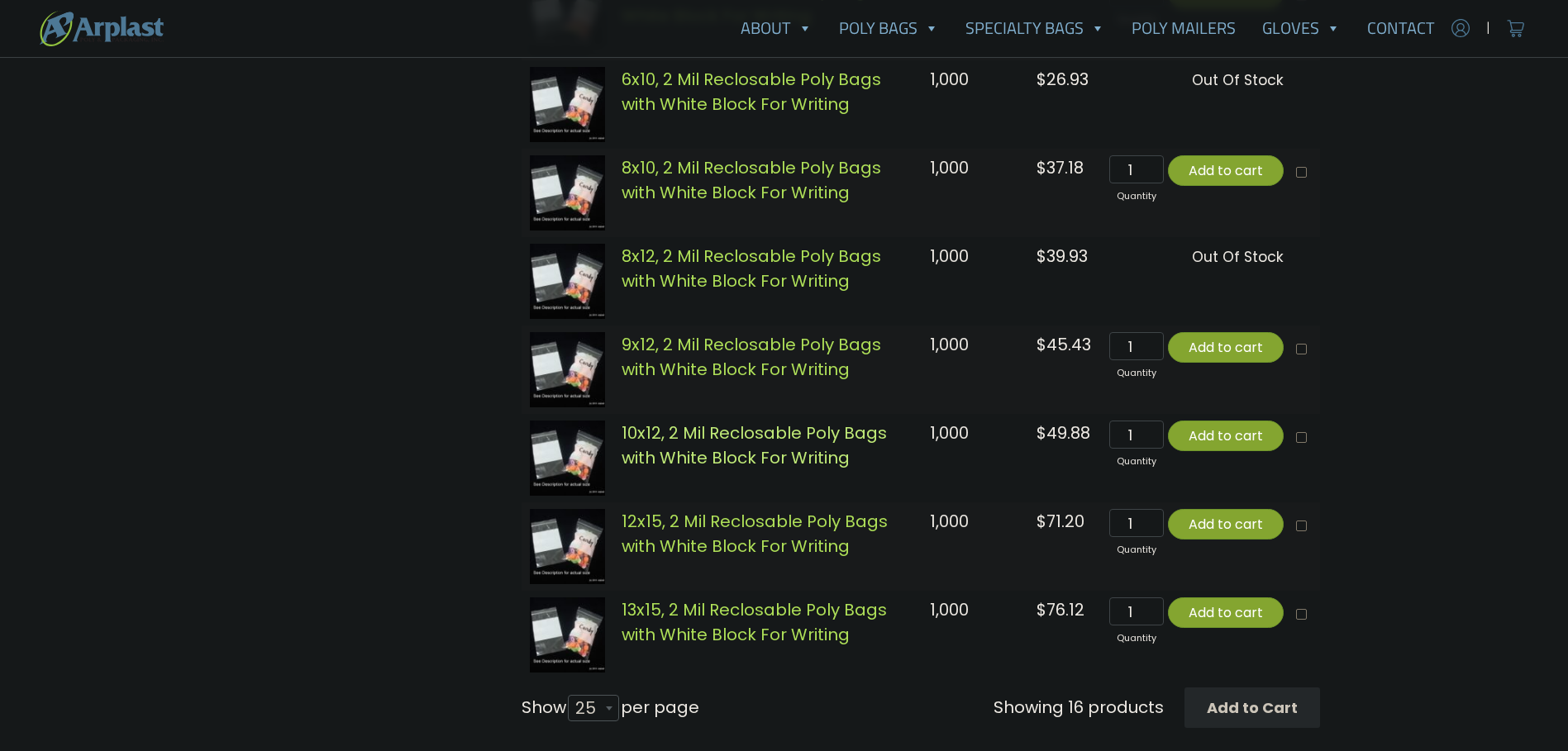
scroll to position [1461, 0]
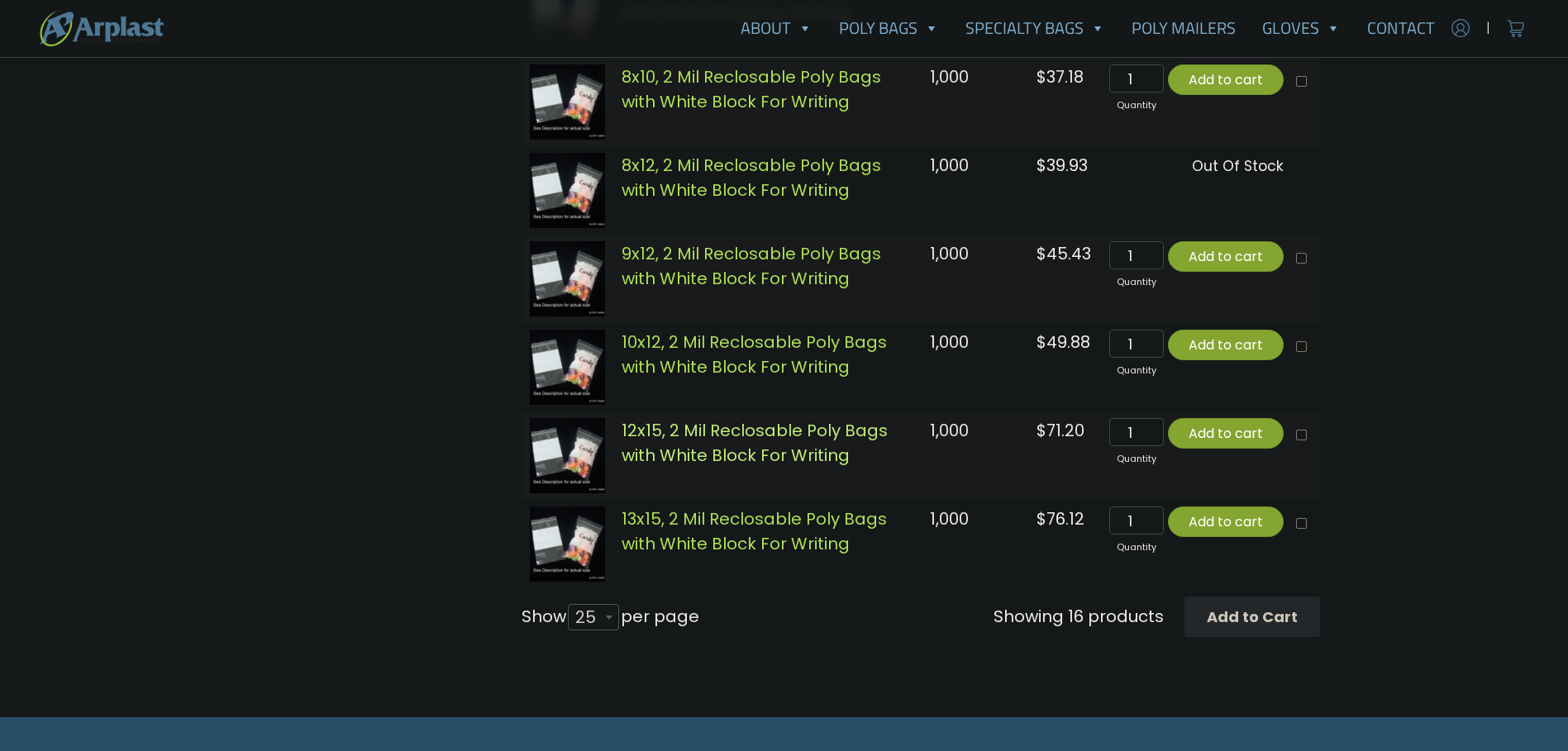
click at [656, 439] on link "12x15, 2 Mil Reclosable Poly Bags with White Block For Writing" at bounding box center [755, 443] width 266 height 48
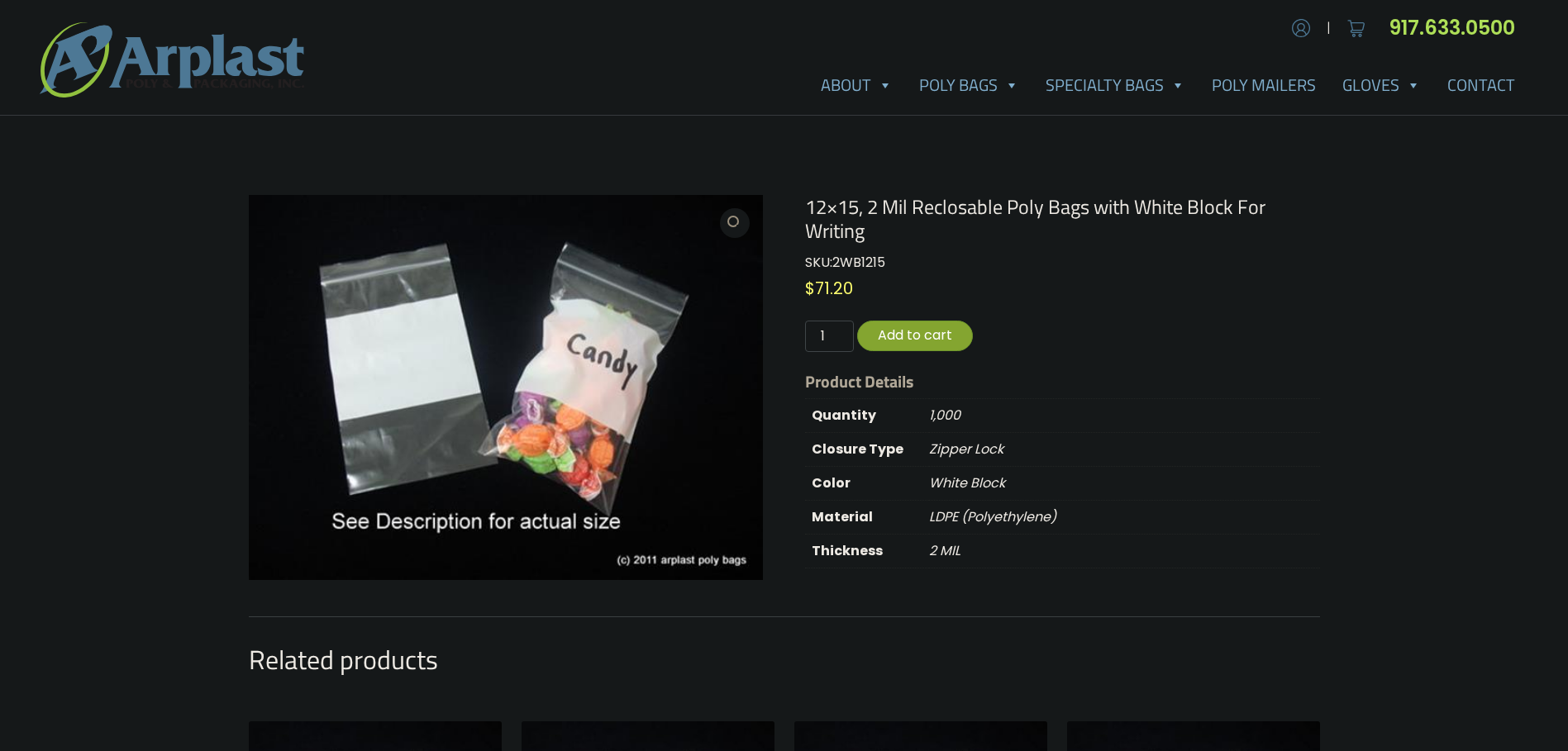
click at [856, 253] on span "2WB1215" at bounding box center [858, 262] width 53 height 19
copy span "2WB1215"
click at [1497, 69] on link "Contact" at bounding box center [1481, 86] width 95 height 34
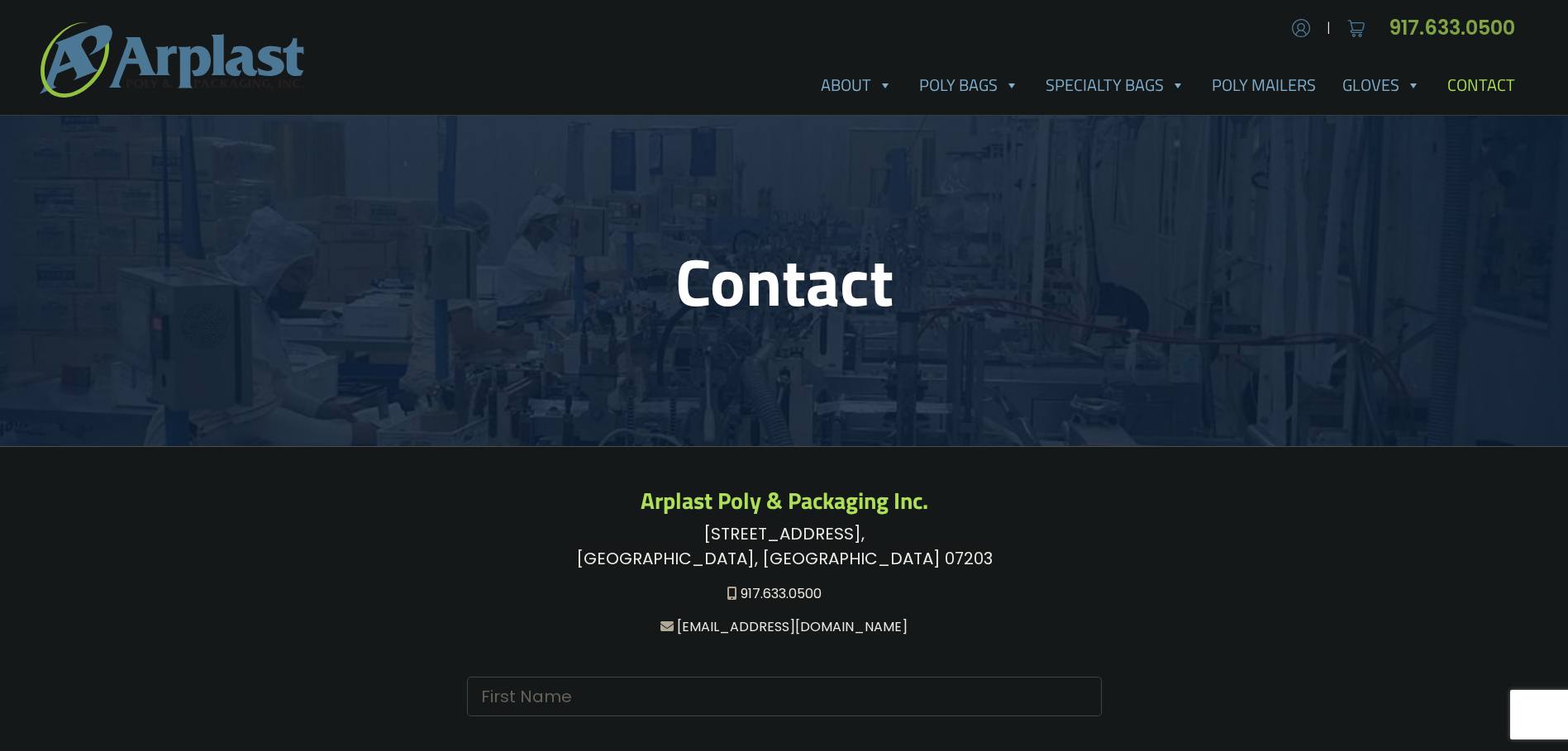
click at [1507, 18] on link "917.633.0500" at bounding box center [1459, 28] width 140 height 28
click at [1217, 521] on div "[STREET_ADDRESS]" at bounding box center [784, 546] width 1071 height 49
